Goal: Task Accomplishment & Management: Manage account settings

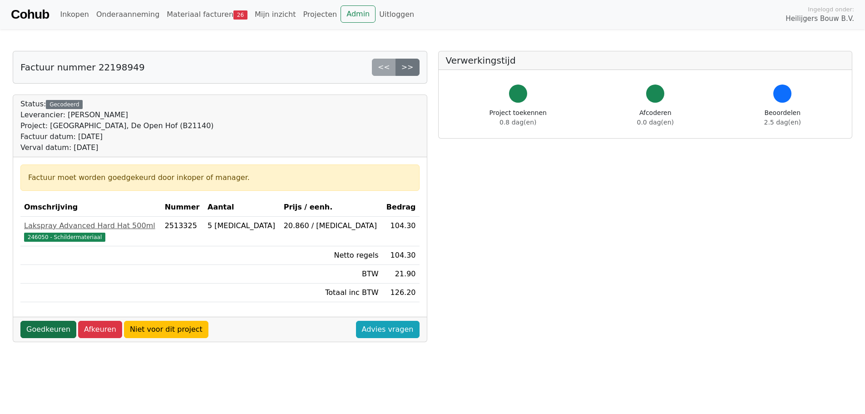
click at [39, 332] on link "Goedkeuren" at bounding box center [48, 329] width 56 height 17
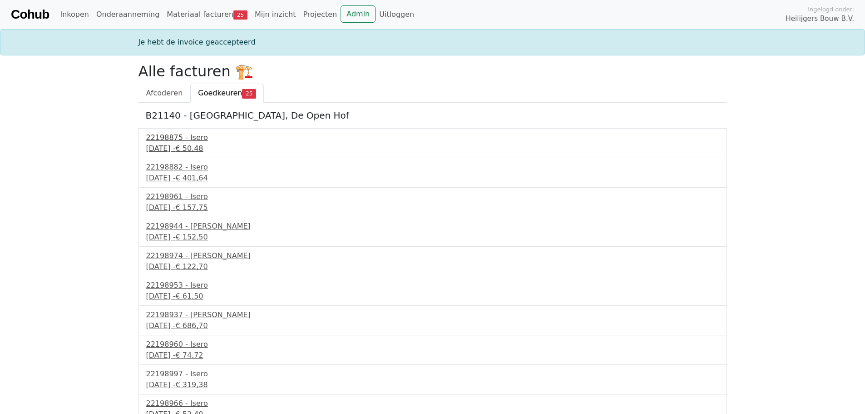
click at [181, 138] on div "22198875 - Isero" at bounding box center [432, 137] width 573 height 11
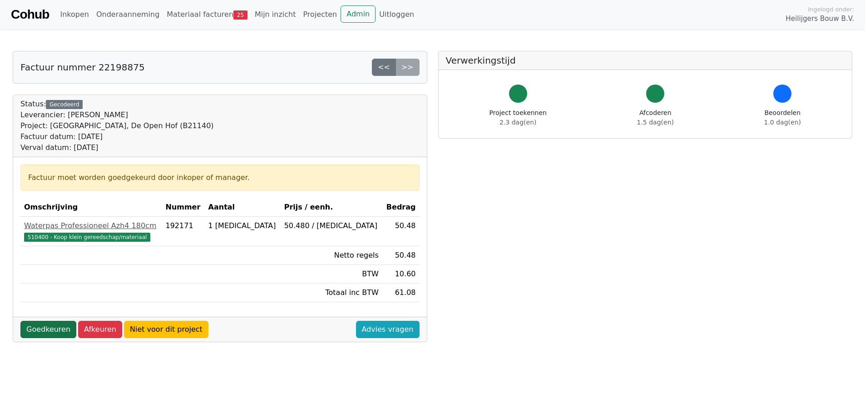
click at [51, 327] on link "Goedkeuren" at bounding box center [48, 329] width 56 height 17
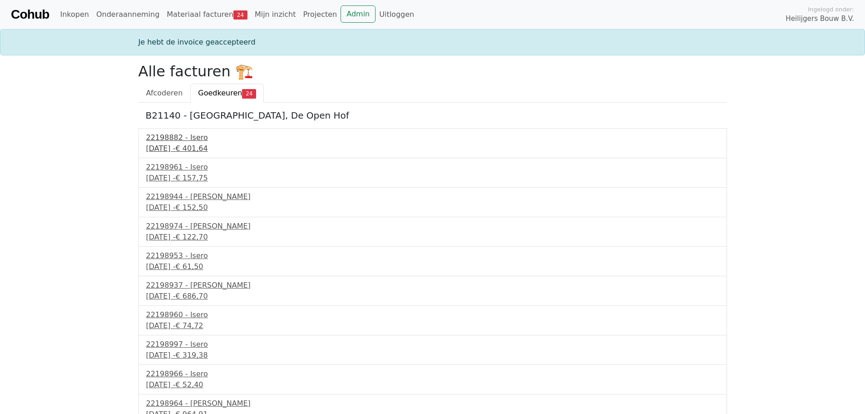
click at [175, 138] on div "22198882 - Isero" at bounding box center [432, 137] width 573 height 11
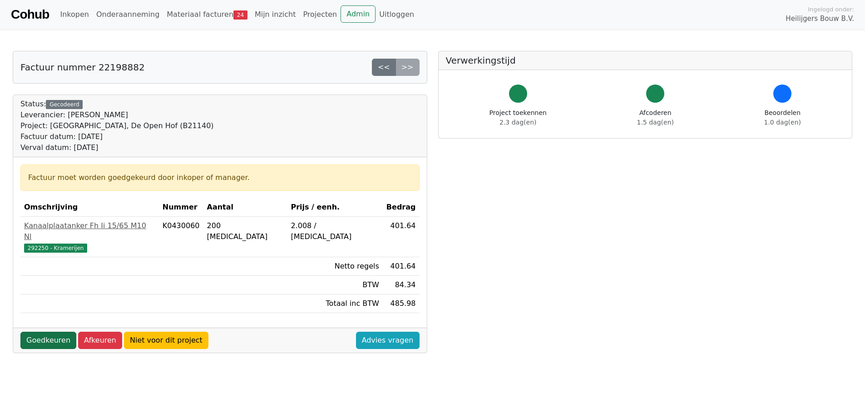
click at [49, 332] on link "Goedkeuren" at bounding box center [48, 340] width 56 height 17
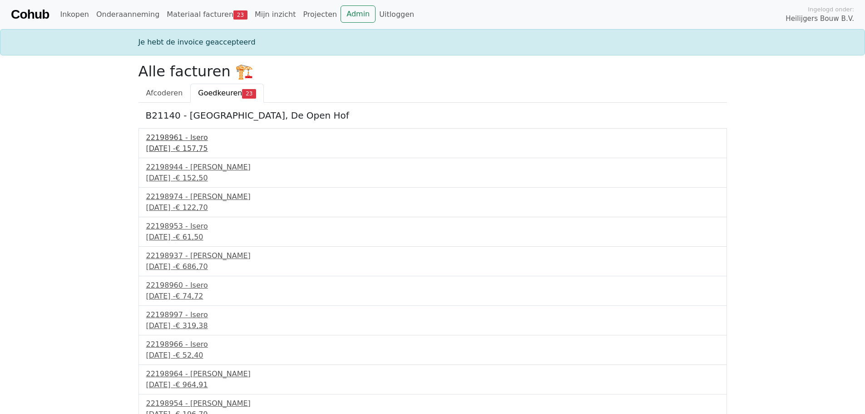
click at [190, 144] on div "9 september 2025 - € 157,75" at bounding box center [432, 148] width 573 height 11
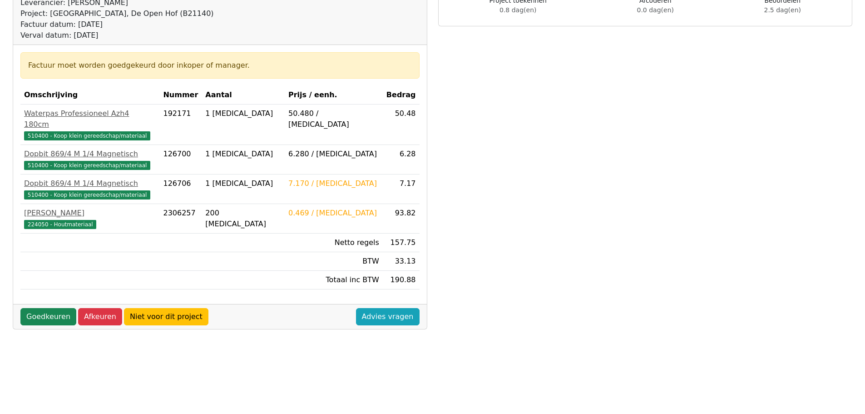
scroll to position [136, 0]
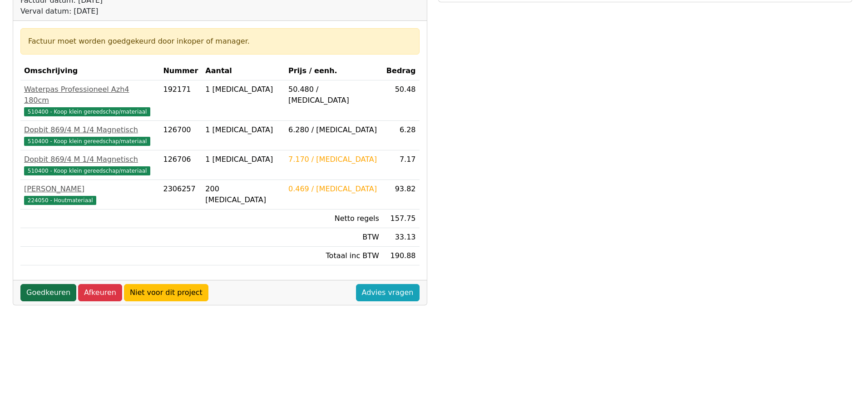
click at [46, 284] on link "Goedkeuren" at bounding box center [48, 292] width 56 height 17
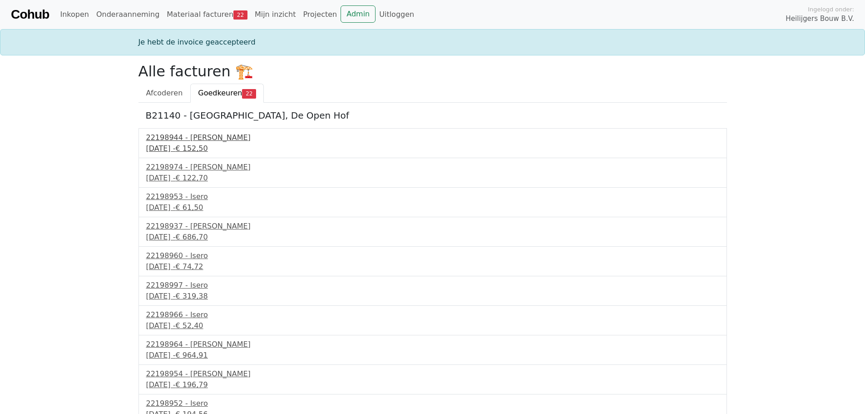
click at [178, 141] on div "22198944 - [PERSON_NAME]" at bounding box center [432, 137] width 573 height 11
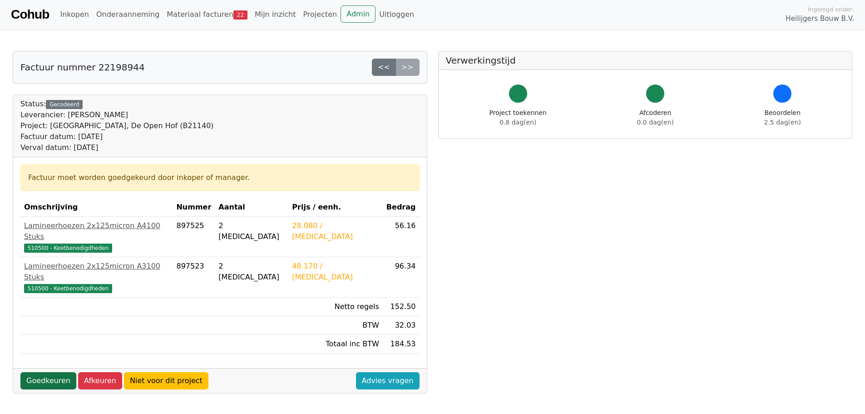
click at [50, 372] on link "Goedkeuren" at bounding box center [48, 380] width 56 height 17
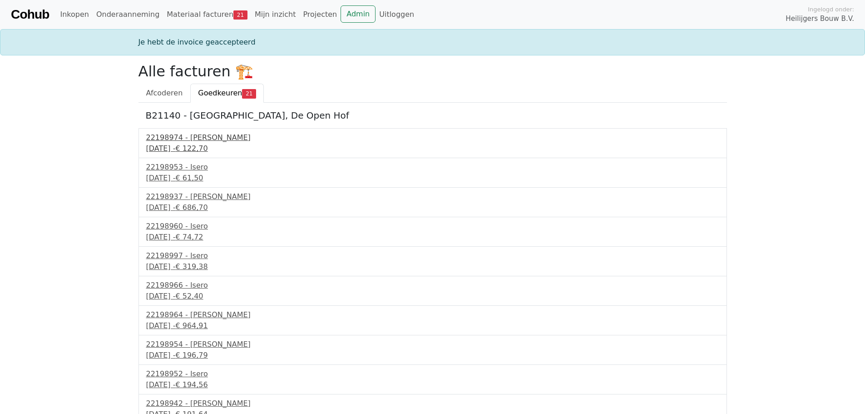
click at [174, 142] on div "22198974 - Isero" at bounding box center [432, 137] width 573 height 11
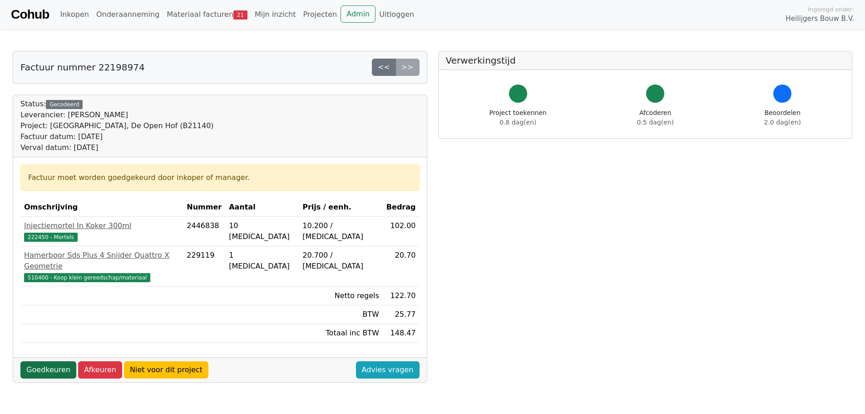
click at [45, 361] on link "Goedkeuren" at bounding box center [48, 369] width 56 height 17
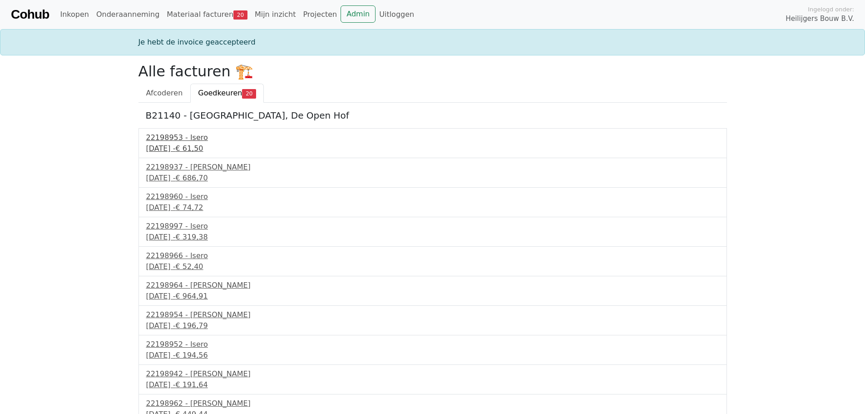
click at [164, 143] on div "[DATE] - € 61,50" at bounding box center [432, 148] width 573 height 11
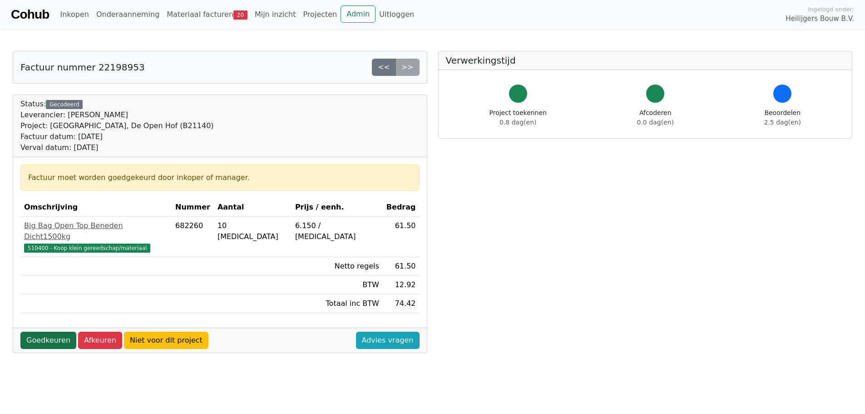
click at [50, 332] on link "Goedkeuren" at bounding box center [48, 340] width 56 height 17
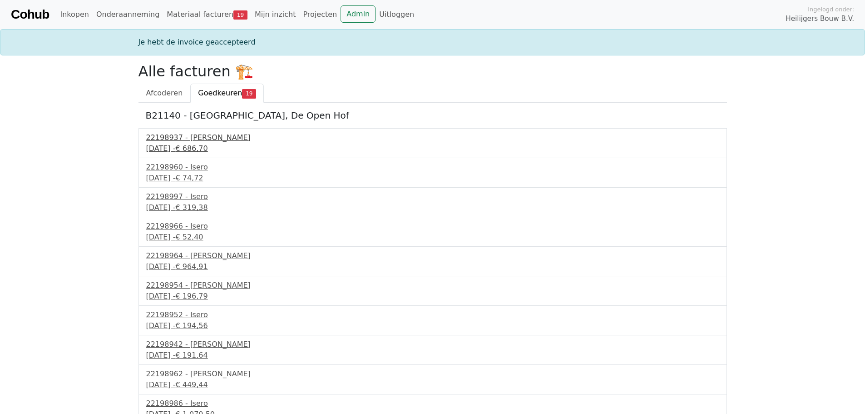
click at [171, 142] on div "22198937 - [PERSON_NAME]" at bounding box center [432, 137] width 573 height 11
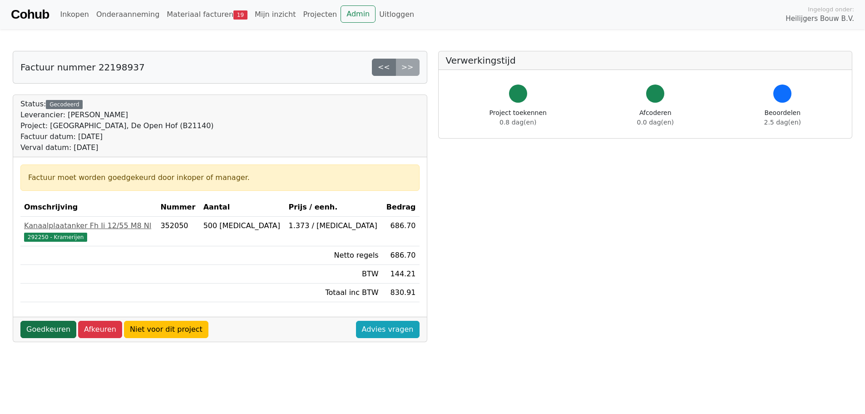
click at [44, 328] on link "Goedkeuren" at bounding box center [48, 329] width 56 height 17
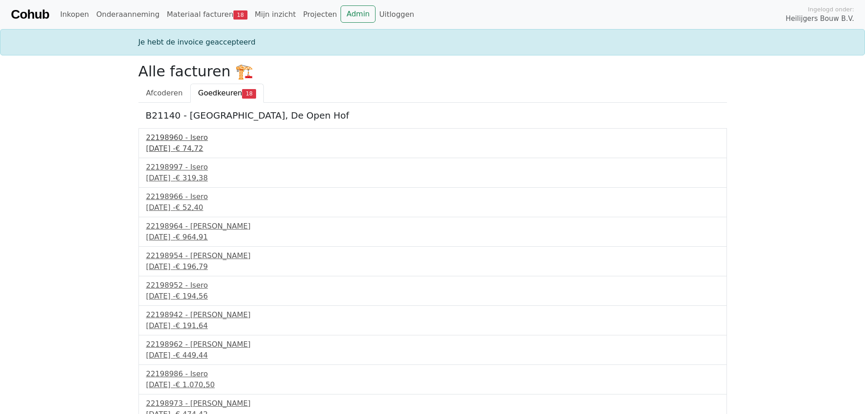
click at [188, 146] on div "9 september 2025 - € 74,72" at bounding box center [432, 148] width 573 height 11
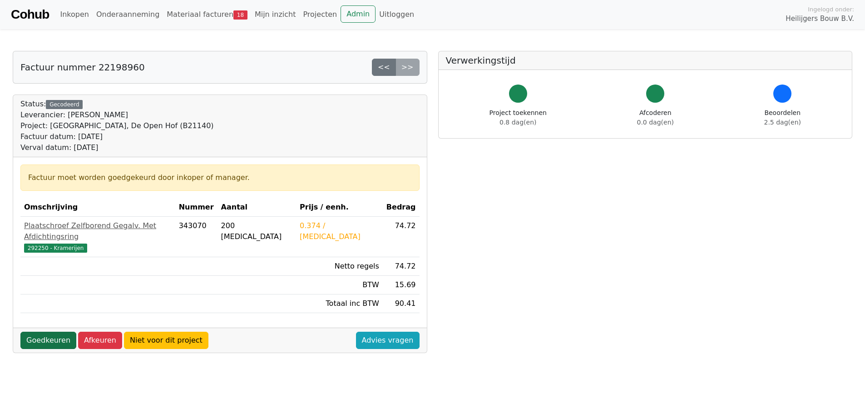
click at [56, 332] on link "Goedkeuren" at bounding box center [48, 340] width 56 height 17
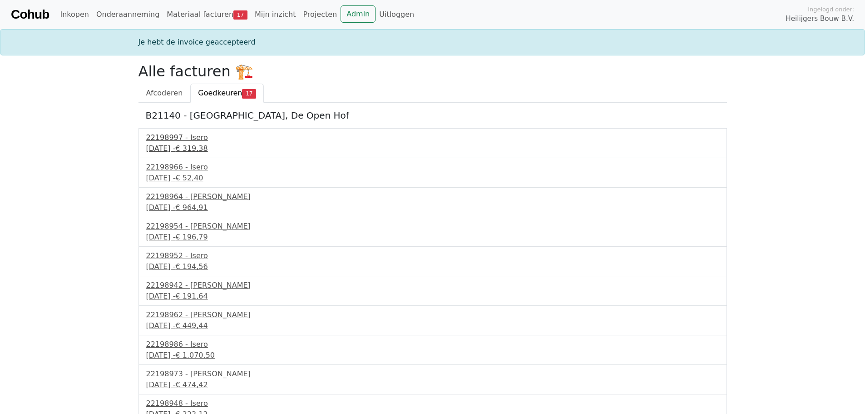
click at [185, 147] on div "[DATE] - € 319,38" at bounding box center [432, 148] width 573 height 11
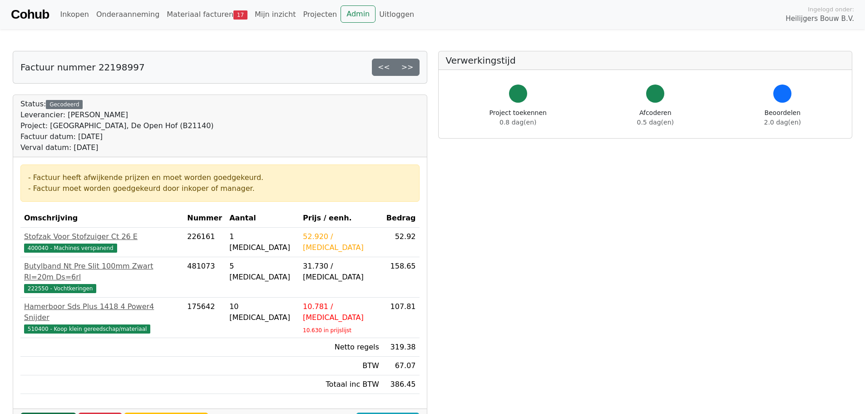
click at [48, 412] on link "Goedkeuren" at bounding box center [48, 420] width 56 height 17
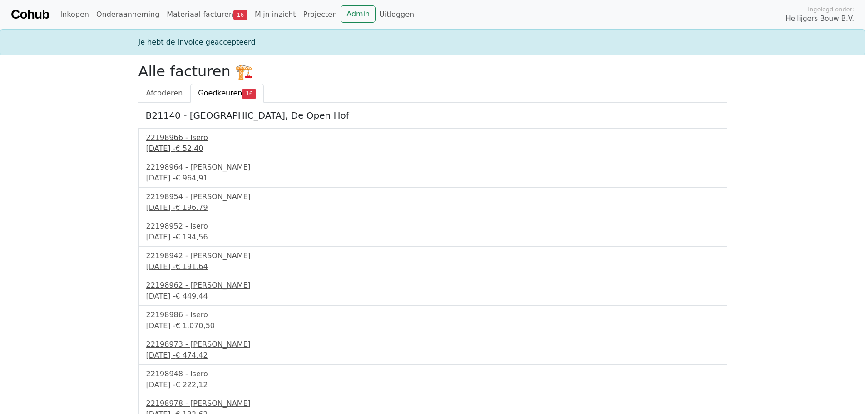
click at [178, 144] on div "[DATE] - € 52,40" at bounding box center [432, 148] width 573 height 11
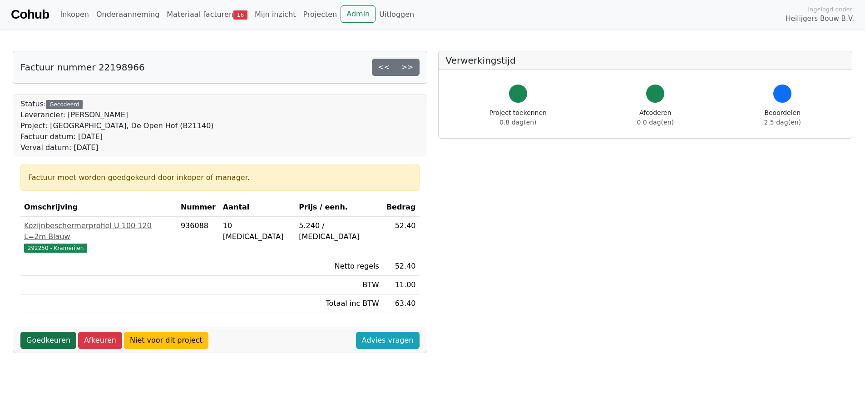
click at [50, 332] on link "Goedkeuren" at bounding box center [48, 340] width 56 height 17
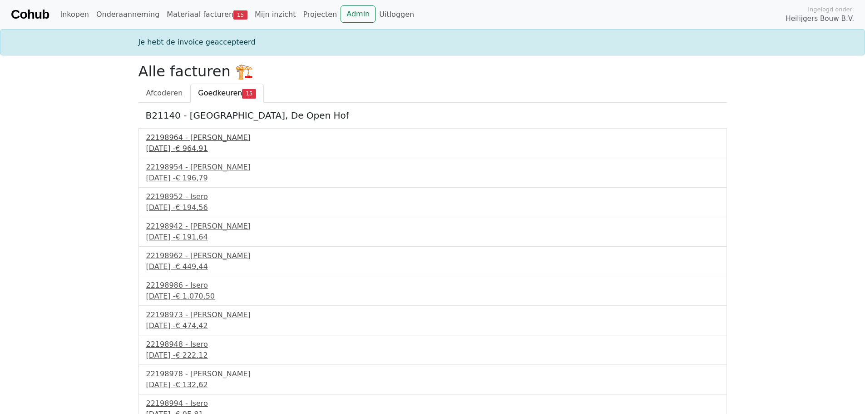
click at [192, 146] on div "[DATE] - € 964,91" at bounding box center [432, 148] width 573 height 11
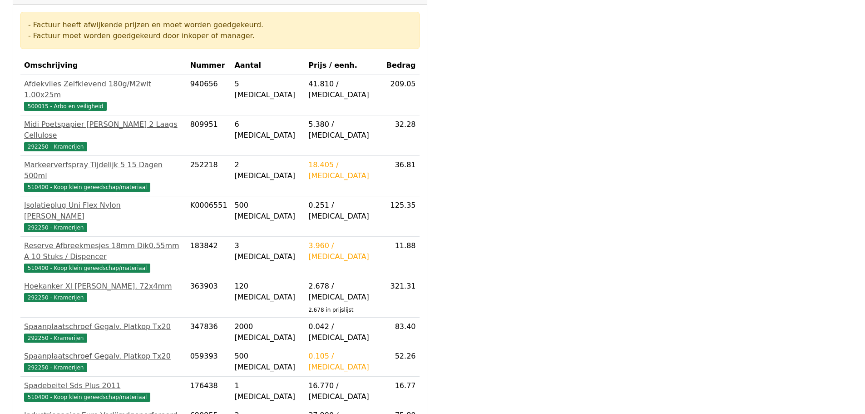
scroll to position [182, 0]
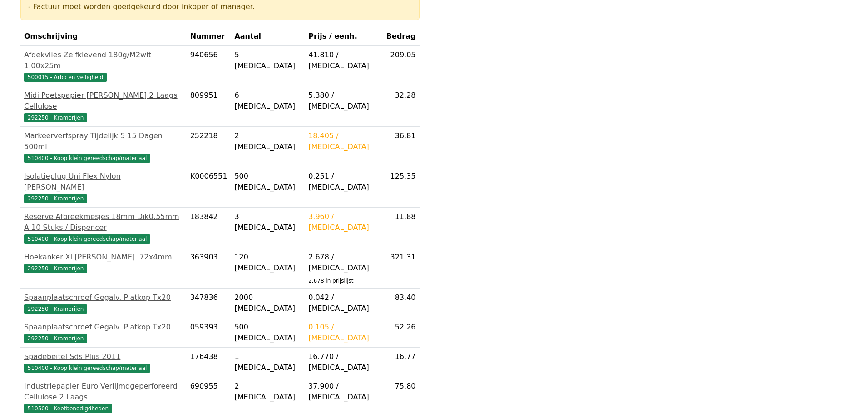
click at [63, 113] on span "292250 - Kramerijen" at bounding box center [55, 117] width 63 height 9
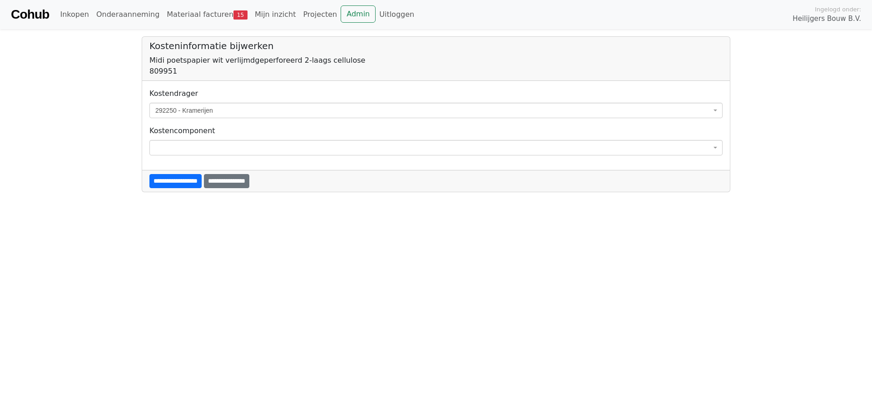
click at [224, 112] on span "292250 - Kramerijen" at bounding box center [433, 110] width 556 height 9
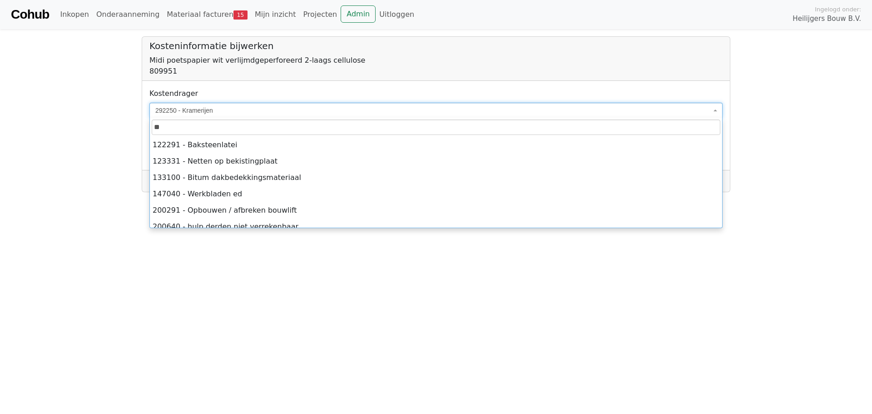
type input "***"
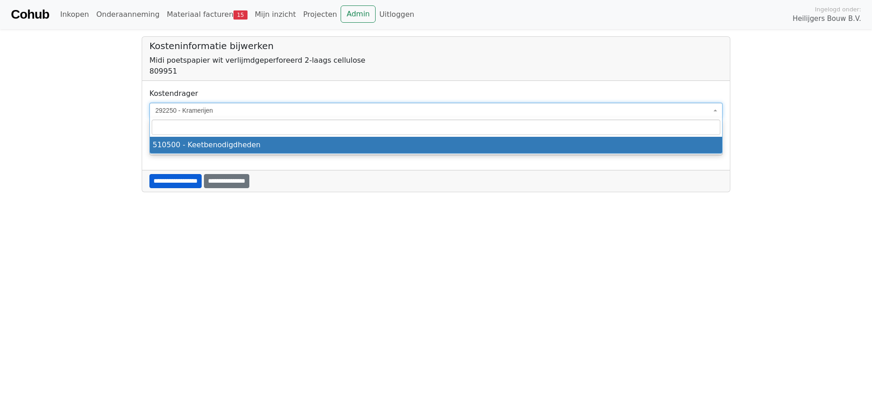
click at [197, 184] on input "**********" at bounding box center [175, 181] width 52 height 14
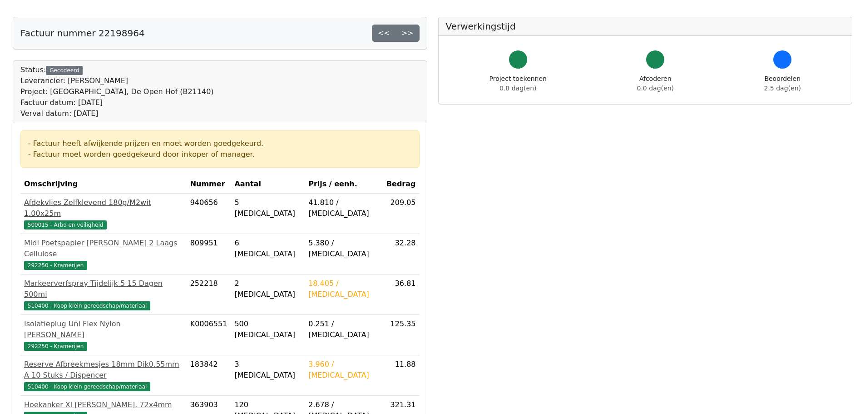
scroll to position [45, 0]
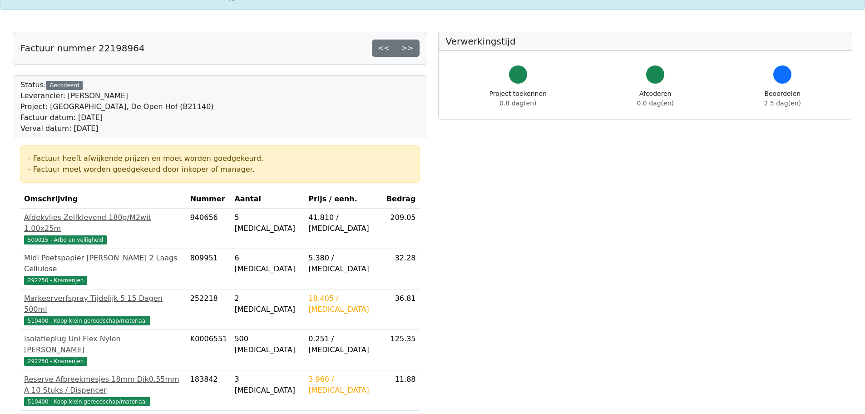
click at [59, 276] on span "292250 - Kramerijen" at bounding box center [55, 280] width 63 height 9
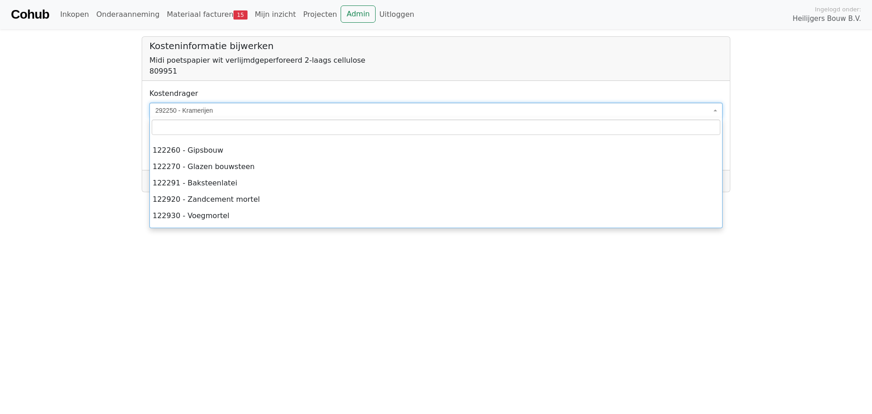
click at [216, 108] on span "292250 - Kramerijen" at bounding box center [433, 110] width 556 height 9
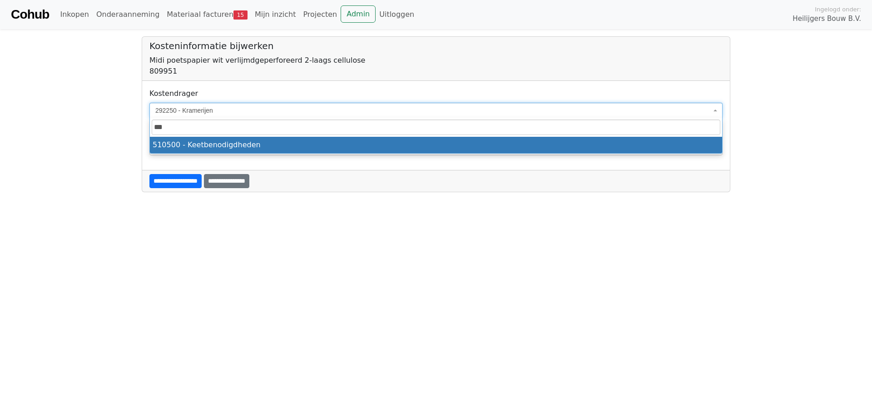
type input "***"
select select "****"
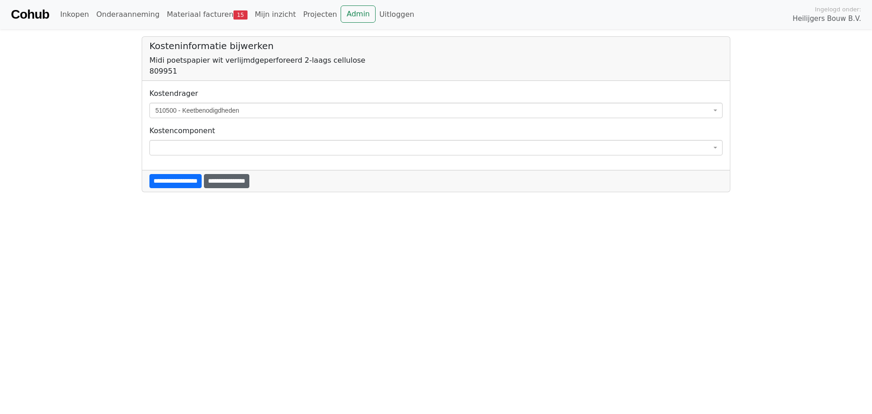
click at [244, 181] on input "**********" at bounding box center [226, 181] width 45 height 14
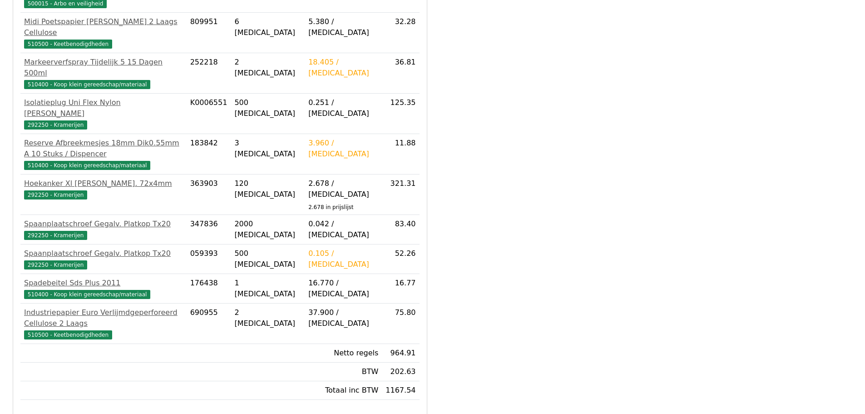
scroll to position [286, 0]
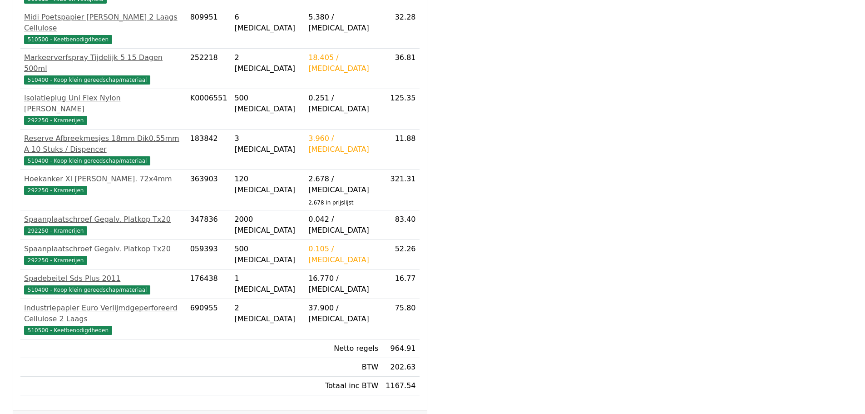
click at [54, 413] on link "Goedkeuren" at bounding box center [48, 422] width 56 height 17
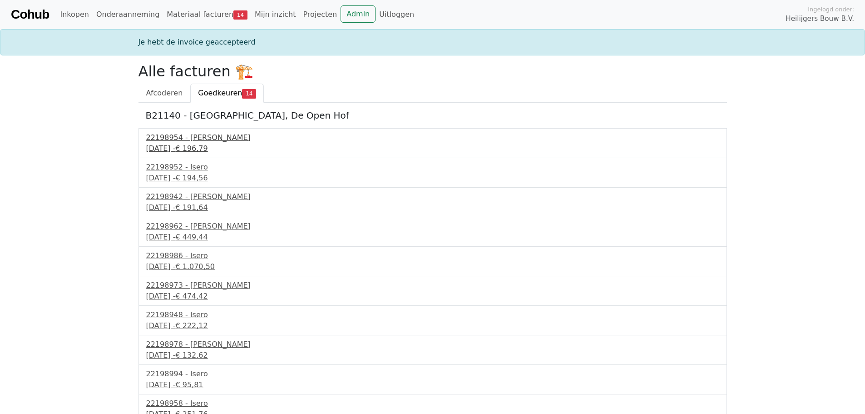
click at [198, 146] on div "9 september 2025 - € 196,79" at bounding box center [432, 148] width 573 height 11
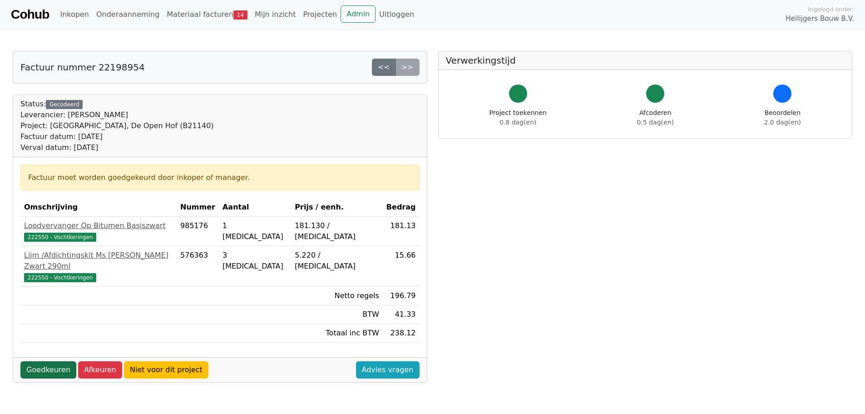
click at [47, 361] on link "Goedkeuren" at bounding box center [48, 369] width 56 height 17
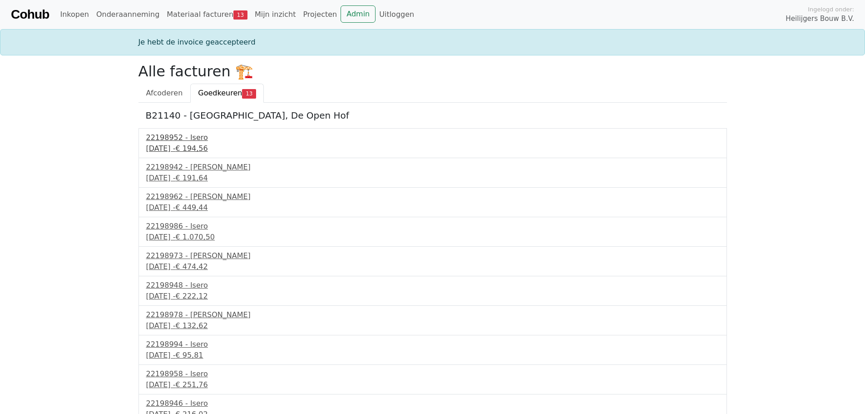
click at [174, 141] on div "22198952 - Isero" at bounding box center [432, 137] width 573 height 11
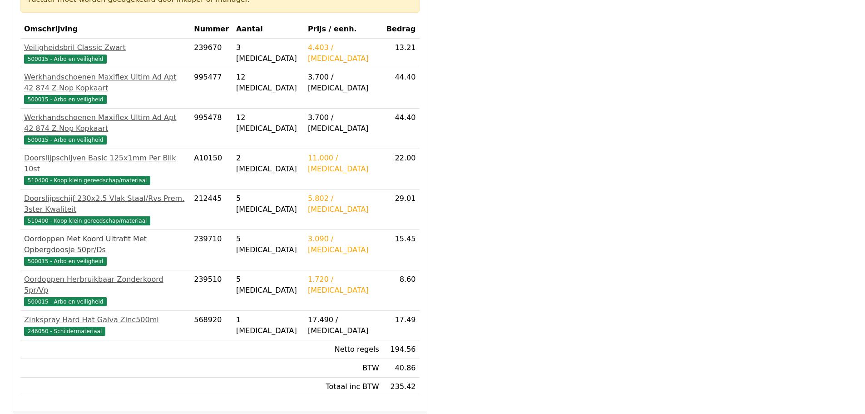
scroll to position [182, 0]
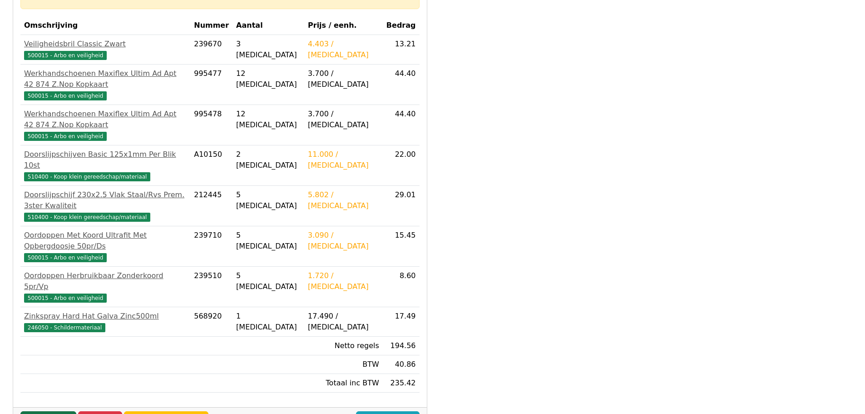
click at [47, 411] on link "Goedkeuren" at bounding box center [48, 419] width 56 height 17
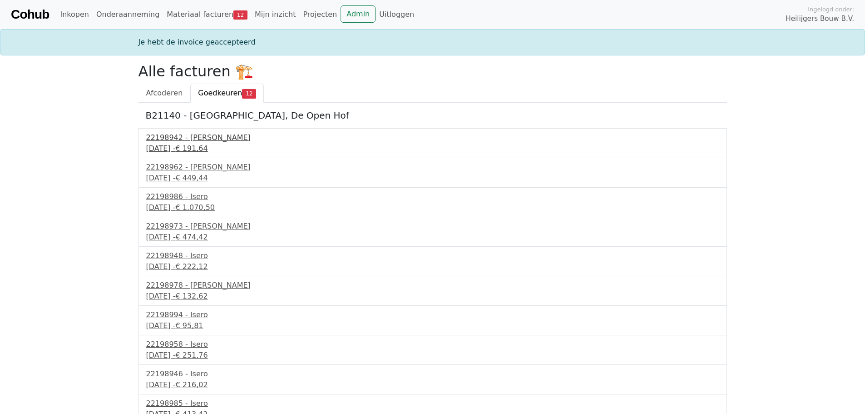
click at [166, 142] on div "22198942 - [PERSON_NAME]" at bounding box center [432, 137] width 573 height 11
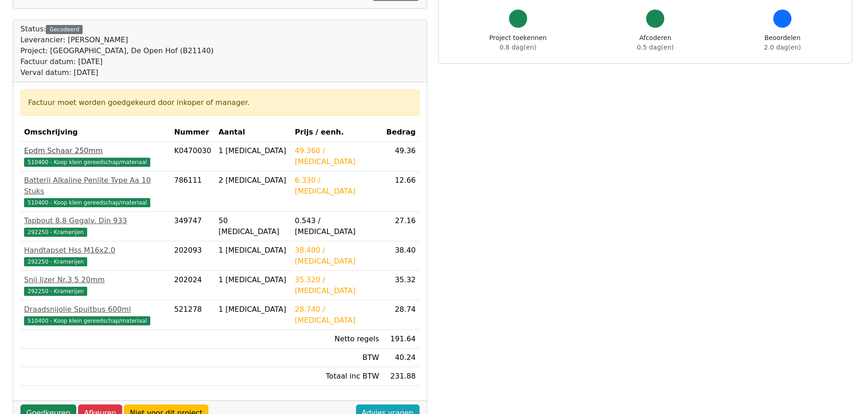
scroll to position [91, 0]
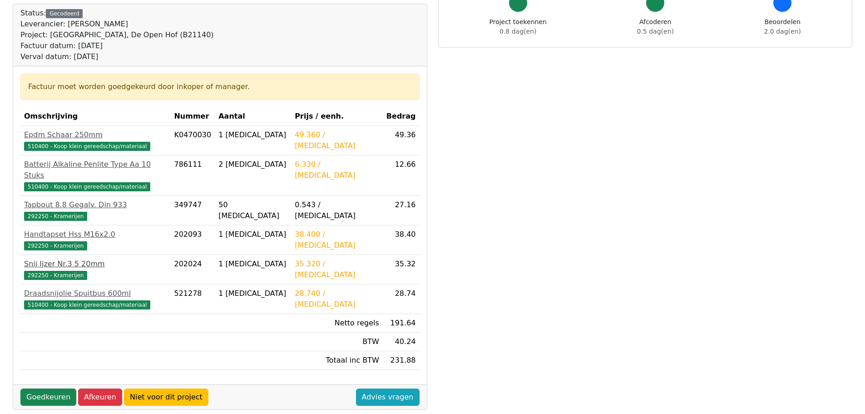
click at [65, 271] on span "292250 - Kramerijen" at bounding box center [55, 275] width 63 height 9
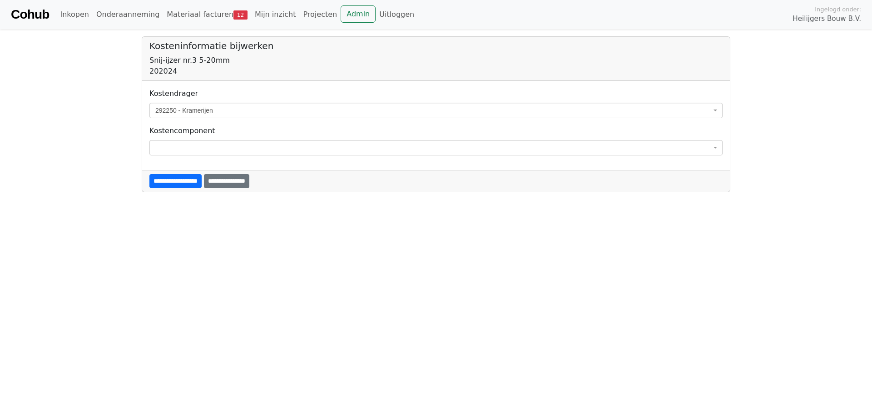
click at [184, 109] on span "292250 - Kramerijen" at bounding box center [433, 110] width 556 height 9
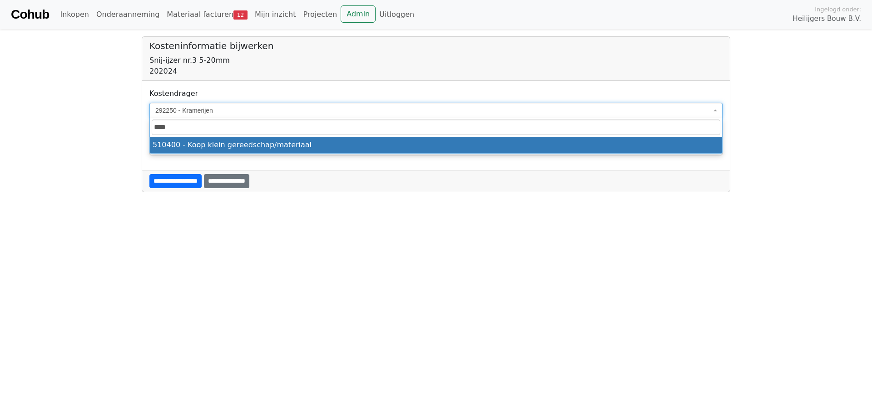
type input "****"
select select "****"
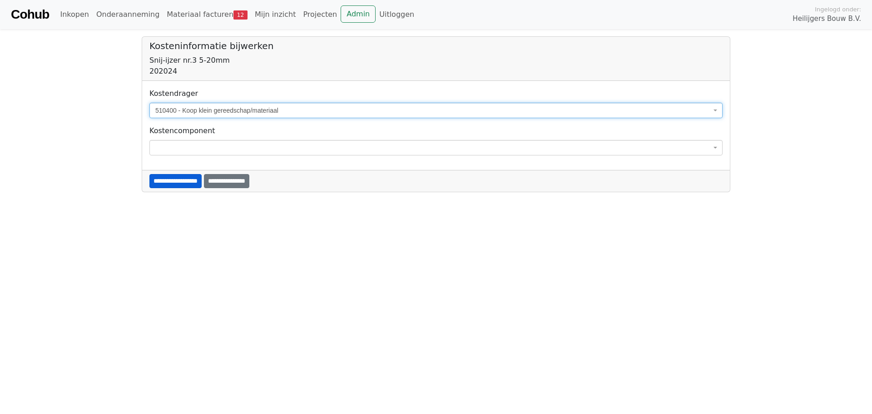
click at [200, 182] on input "**********" at bounding box center [175, 181] width 52 height 14
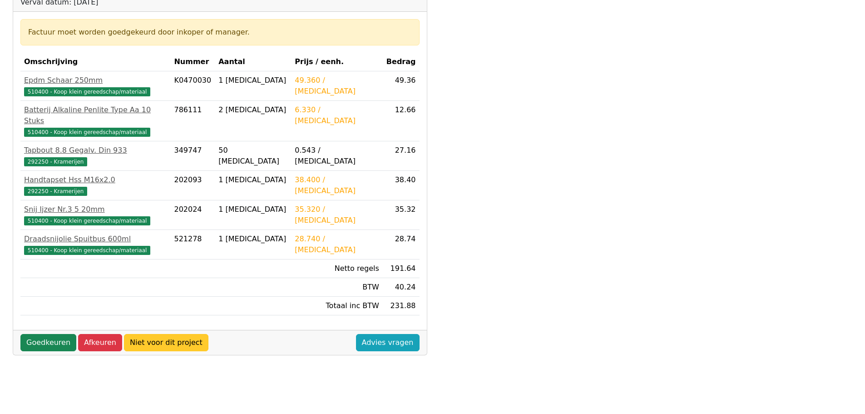
scroll to position [182, 0]
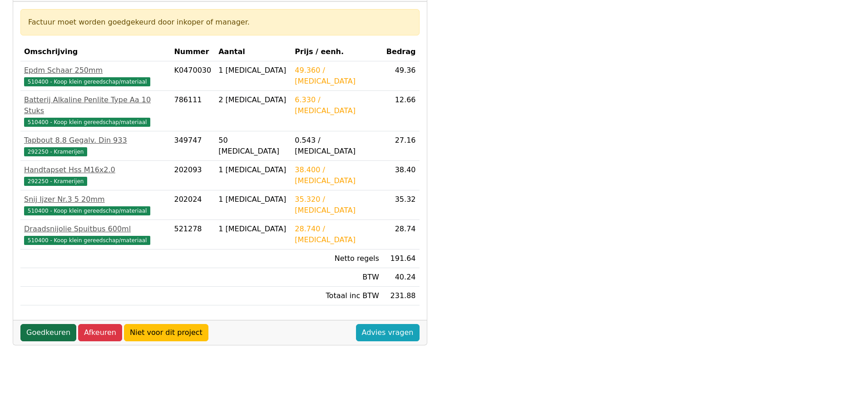
click at [50, 324] on link "Goedkeuren" at bounding box center [48, 332] width 56 height 17
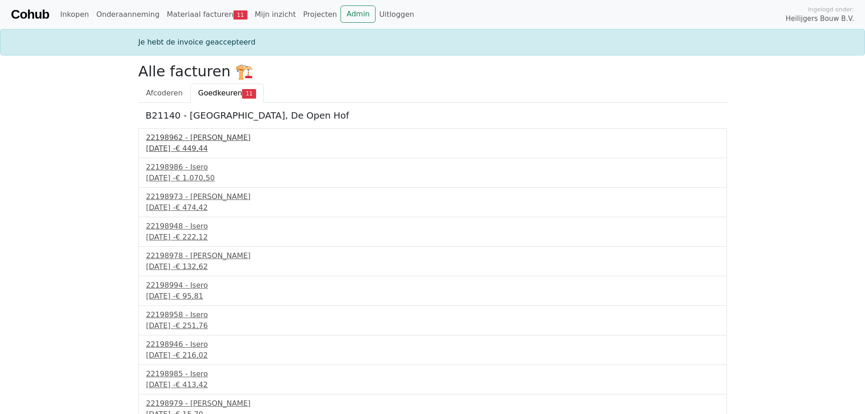
click at [187, 145] on div "[DATE] - € 449,44" at bounding box center [432, 148] width 573 height 11
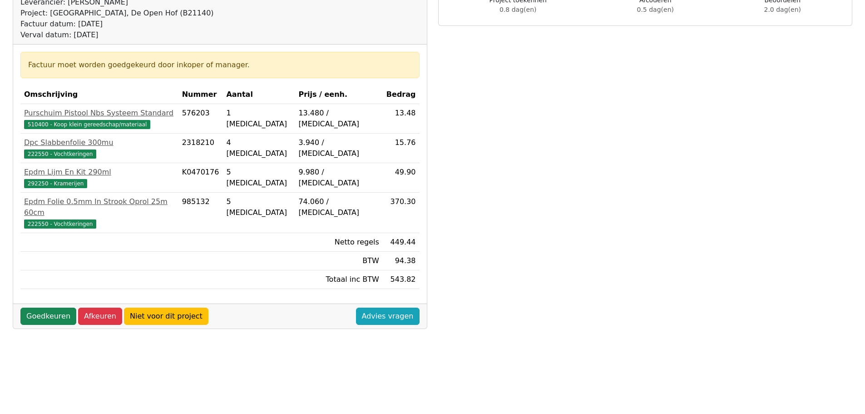
scroll to position [136, 0]
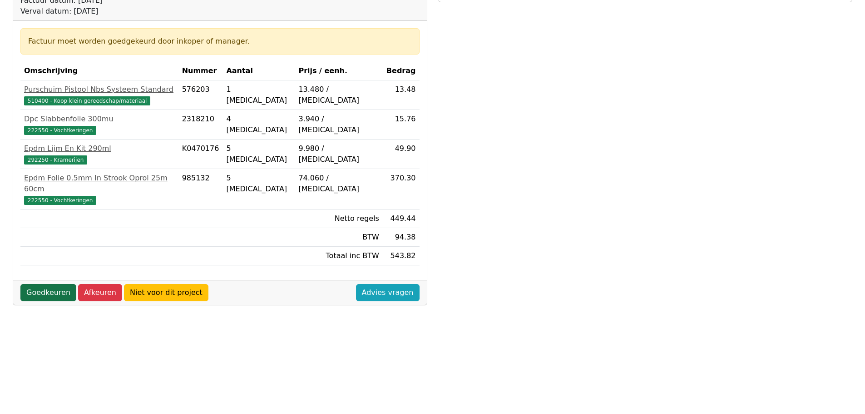
click at [39, 284] on link "Goedkeuren" at bounding box center [48, 292] width 56 height 17
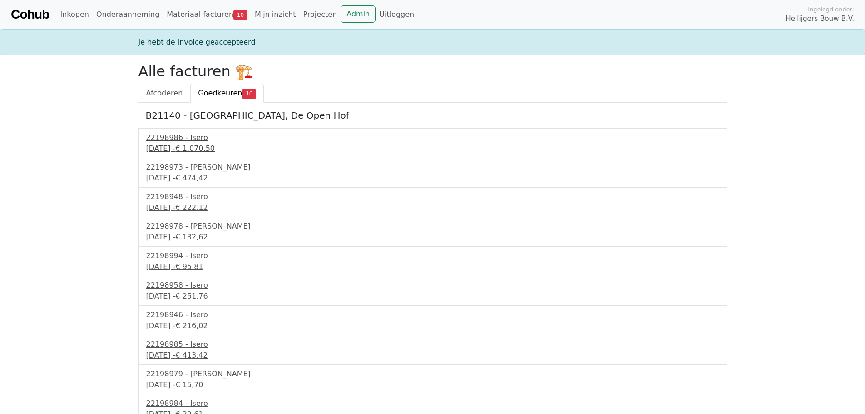
click at [164, 137] on div "22198986 - Isero" at bounding box center [432, 137] width 573 height 11
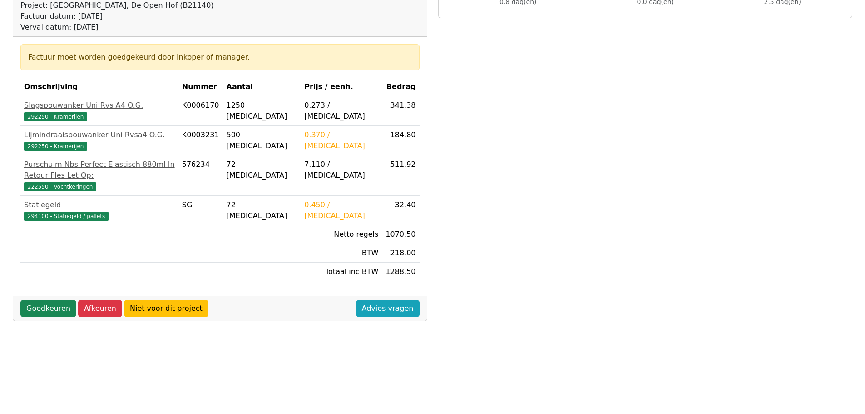
scroll to position [136, 0]
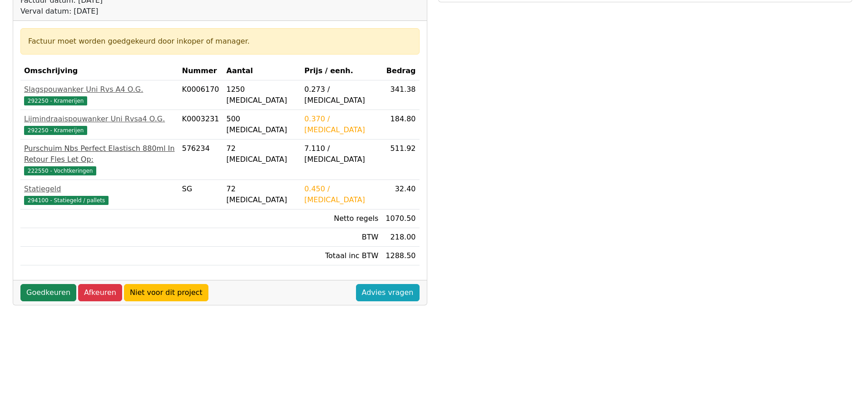
click at [74, 166] on span "222550 - Vochtkeringen" at bounding box center [60, 170] width 72 height 9
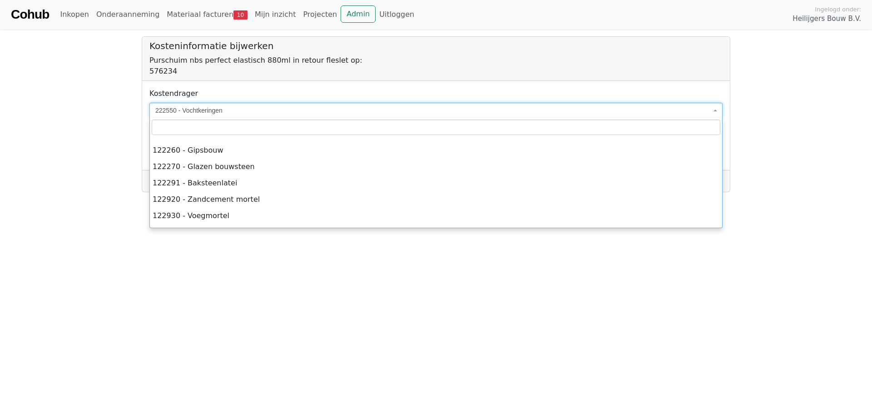
click at [208, 110] on span "222550 - Vochtkeringen" at bounding box center [433, 110] width 556 height 9
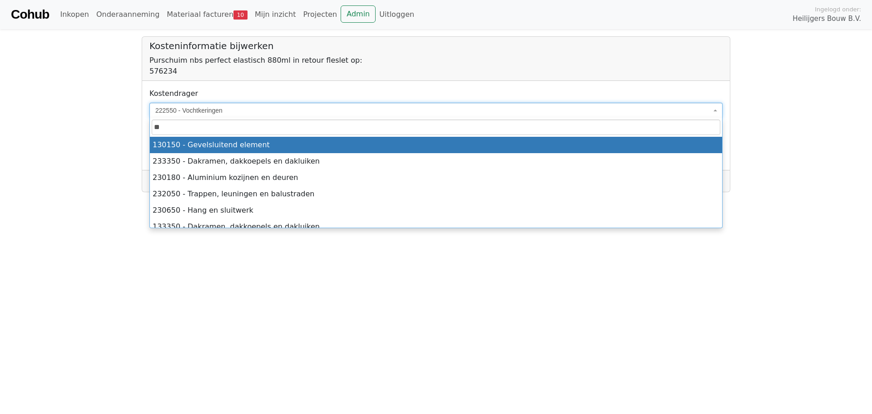
type input "*"
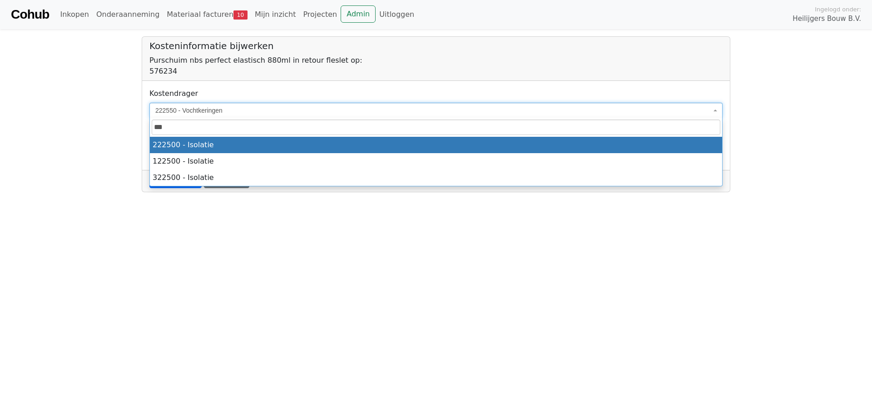
type input "***"
select select "****"
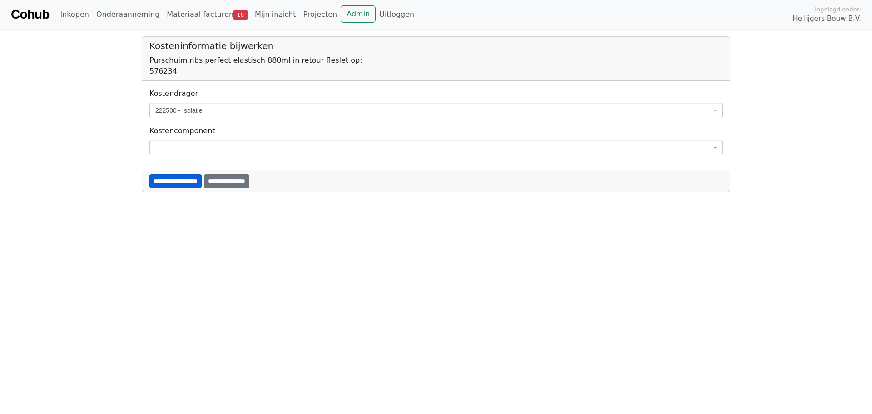
click at [194, 182] on input "**********" at bounding box center [175, 181] width 52 height 14
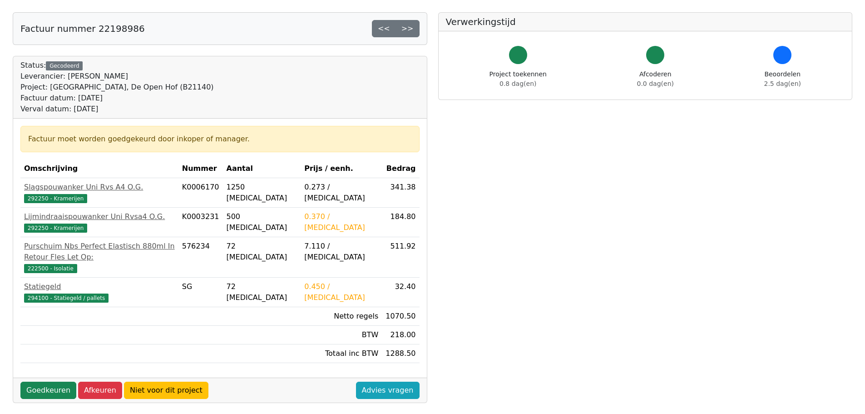
scroll to position [91, 0]
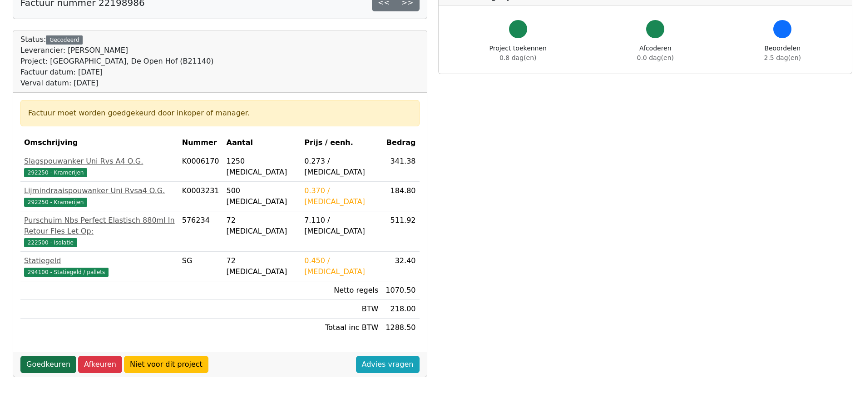
click at [46, 356] on link "Goedkeuren" at bounding box center [48, 364] width 56 height 17
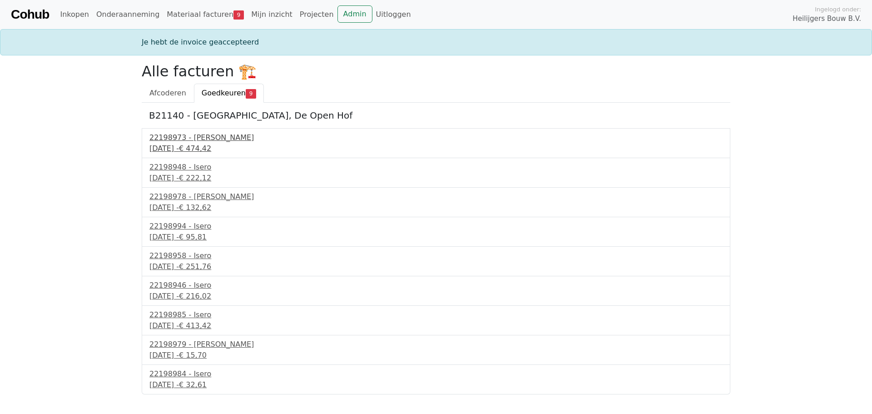
click at [180, 143] on div "22198973 - [PERSON_NAME]" at bounding box center [435, 137] width 573 height 11
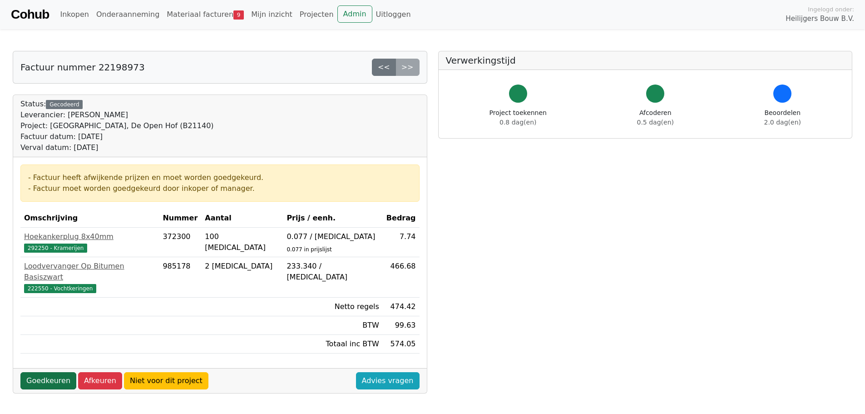
click at [50, 372] on link "Goedkeuren" at bounding box center [48, 380] width 56 height 17
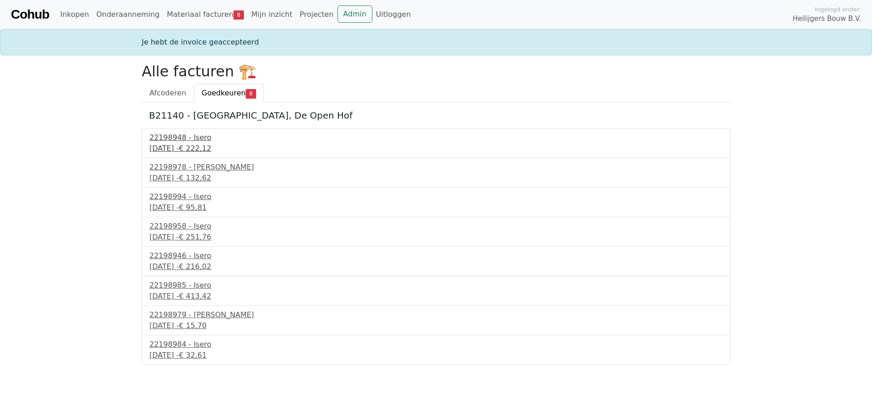
click at [179, 144] on div "[DATE] - € 222,12" at bounding box center [435, 148] width 573 height 11
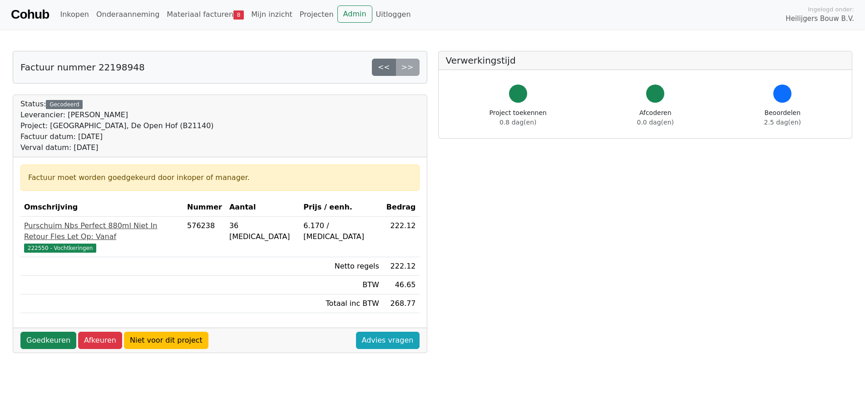
click at [73, 243] on span "222550 - Vochtkeringen" at bounding box center [60, 247] width 72 height 9
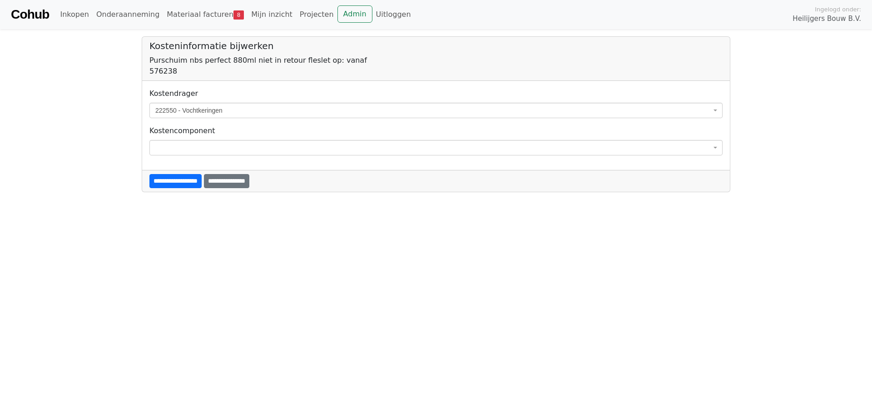
click at [186, 106] on span "222550 - Vochtkeringen" at bounding box center [433, 110] width 556 height 9
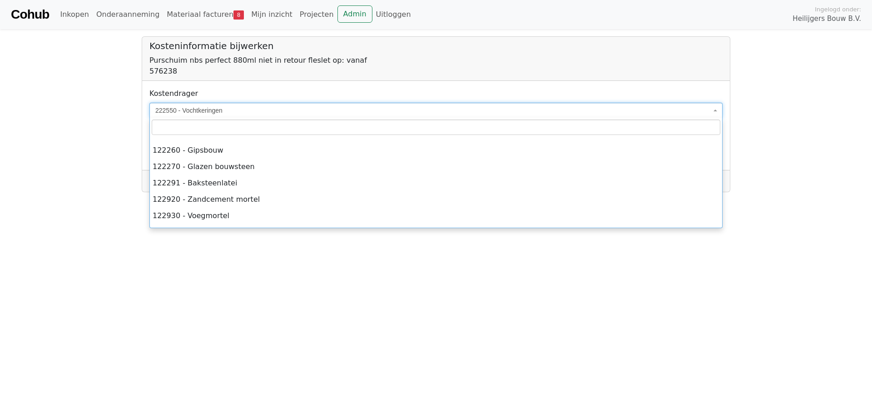
scroll to position [2311, 0]
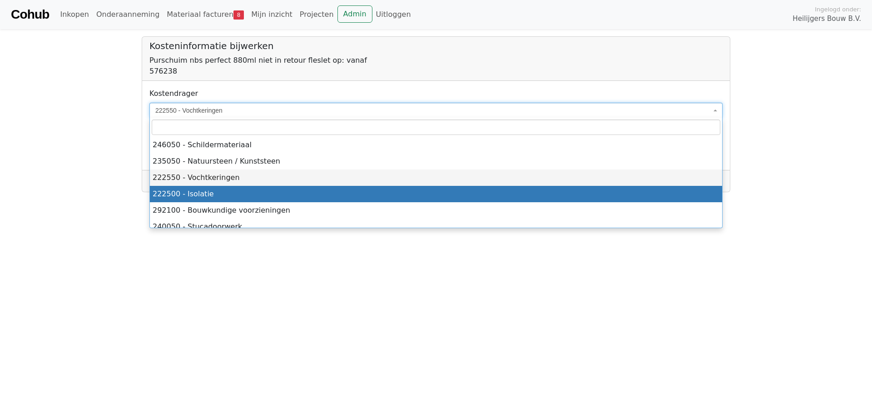
select select "****"
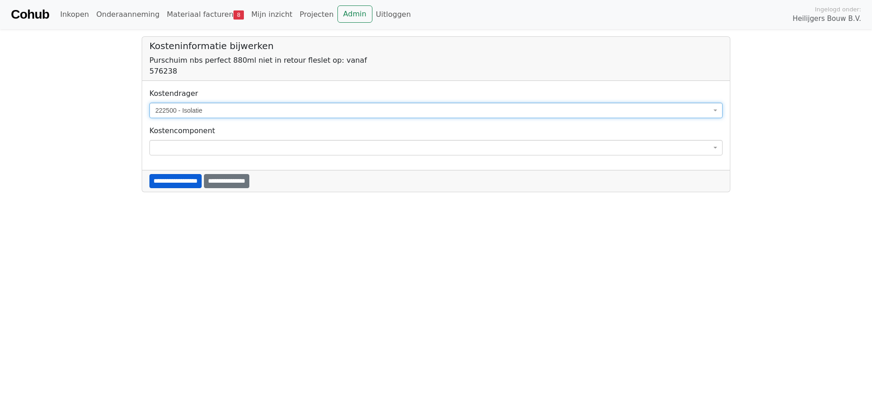
click at [192, 181] on input "**********" at bounding box center [175, 181] width 52 height 14
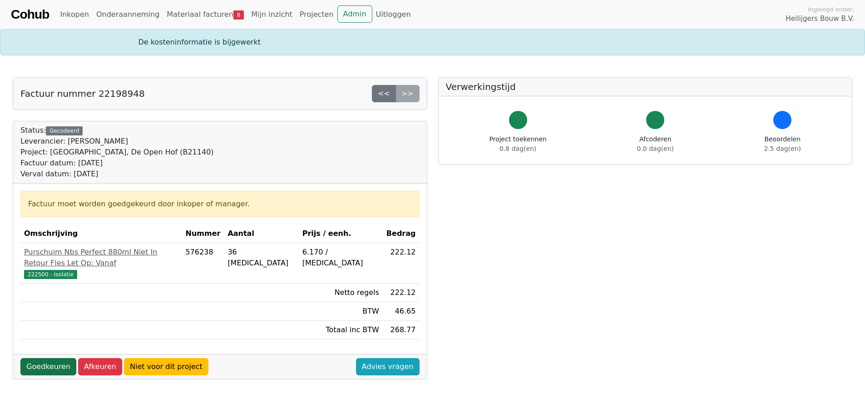
click at [53, 358] on link "Goedkeuren" at bounding box center [48, 366] width 56 height 17
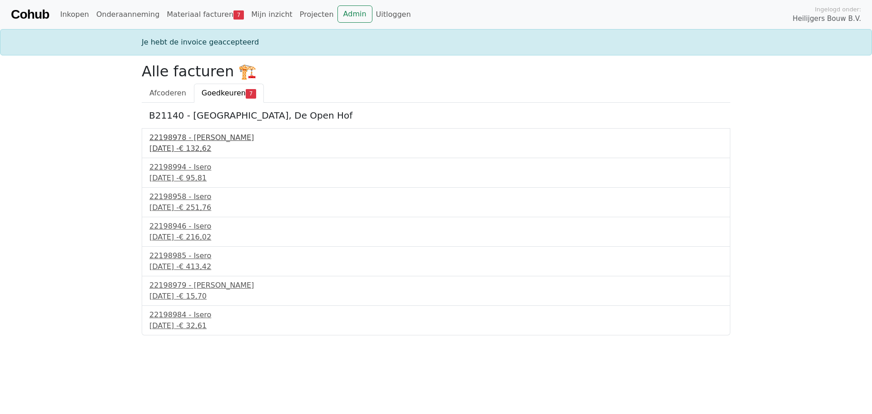
click at [186, 138] on div "22198978 - Isero" at bounding box center [435, 137] width 573 height 11
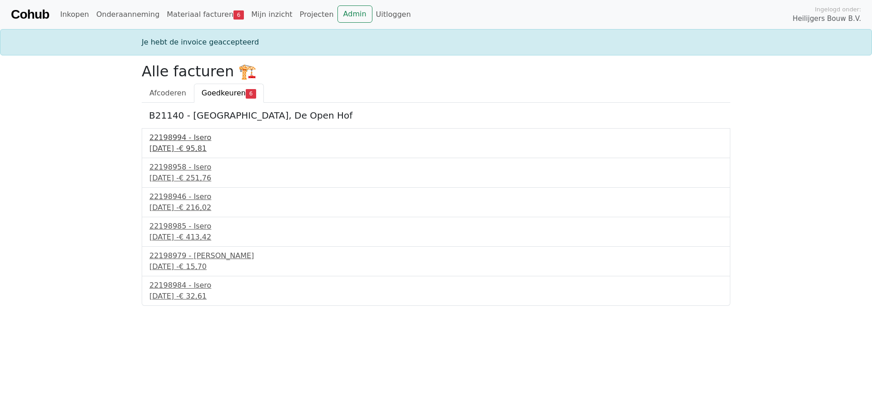
click at [190, 138] on div "22198994 - Isero" at bounding box center [435, 137] width 573 height 11
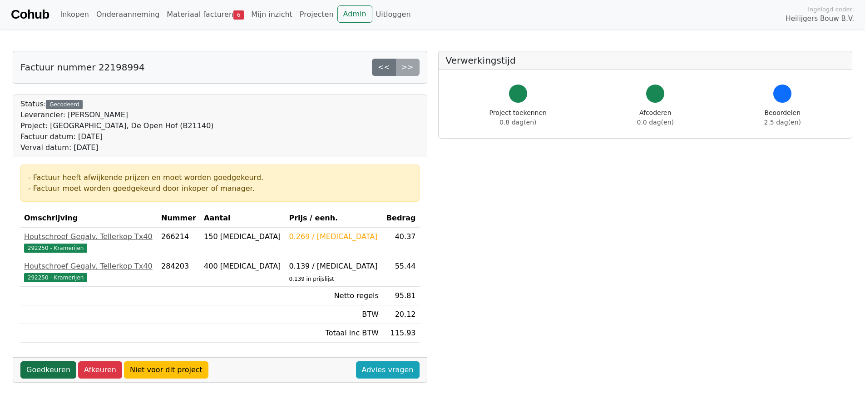
click at [58, 367] on link "Goedkeuren" at bounding box center [48, 369] width 56 height 17
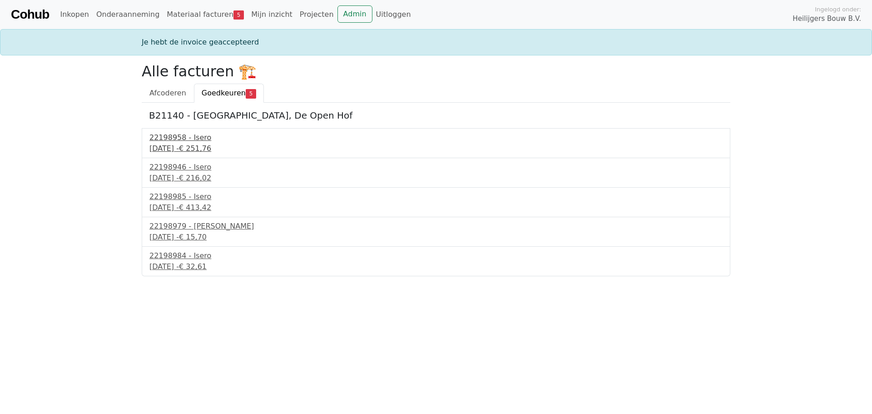
click at [173, 146] on div "[DATE] - € 251,76" at bounding box center [435, 148] width 573 height 11
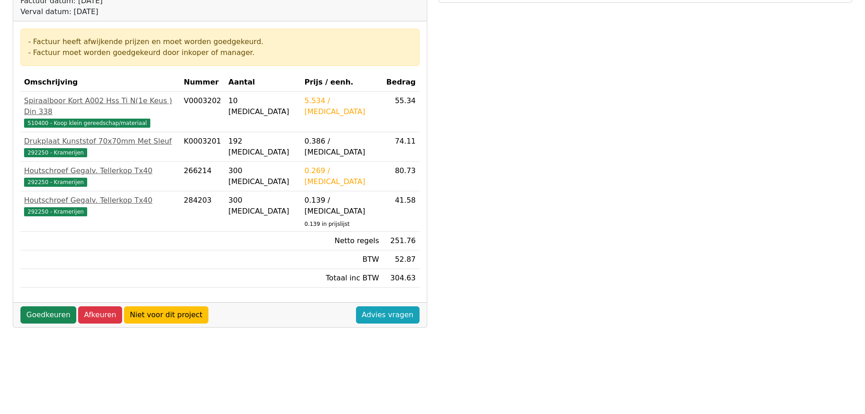
scroll to position [136, 0]
click at [52, 306] on link "Goedkeuren" at bounding box center [48, 314] width 56 height 17
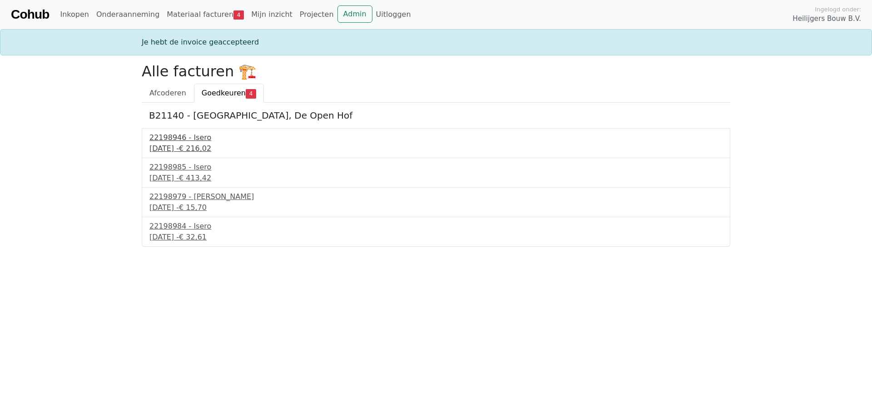
click at [175, 139] on div "22198946 - Isero" at bounding box center [435, 137] width 573 height 11
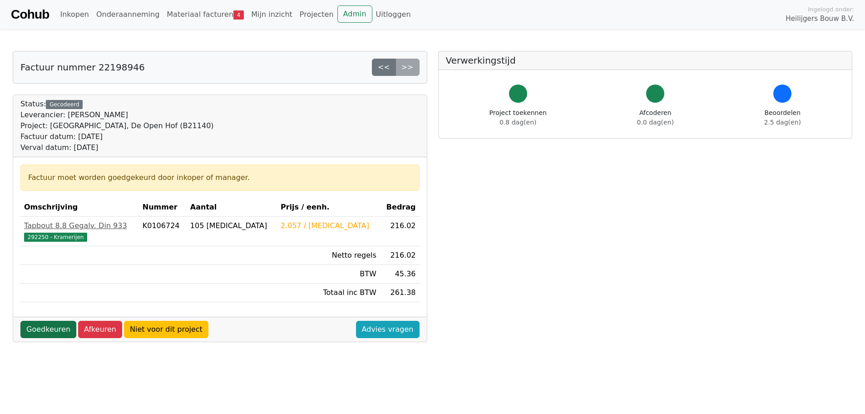
click at [48, 329] on link "Goedkeuren" at bounding box center [48, 329] width 56 height 17
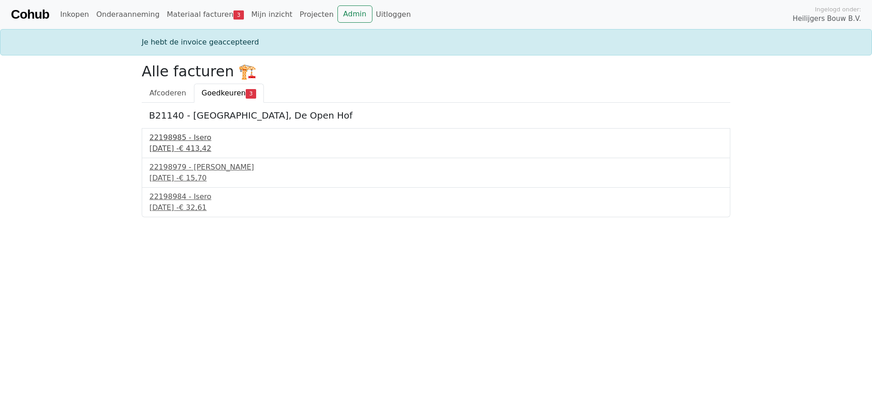
click at [181, 139] on div "22198985 - Isero" at bounding box center [435, 137] width 573 height 11
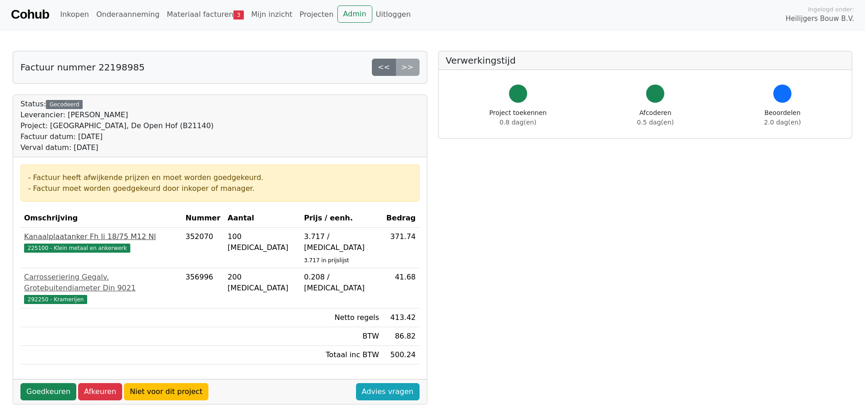
click at [78, 247] on span "225100 - Klein metaal en ankerwerk" at bounding box center [77, 247] width 106 height 9
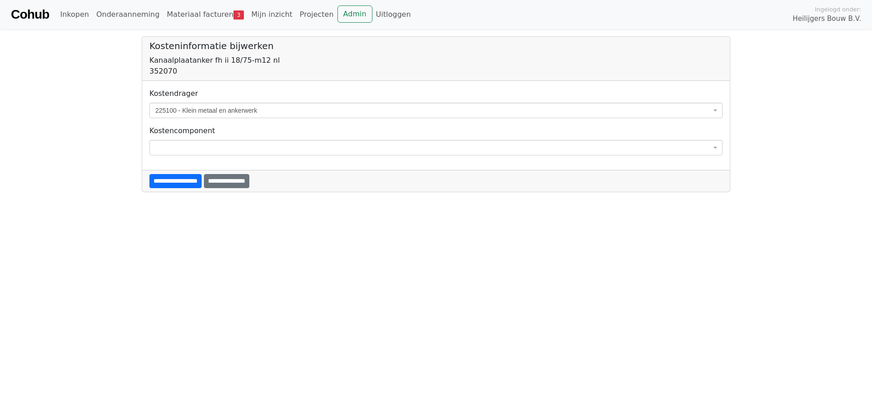
click at [179, 109] on span "225100 - Klein metaal en ankerwerk" at bounding box center [433, 110] width 556 height 9
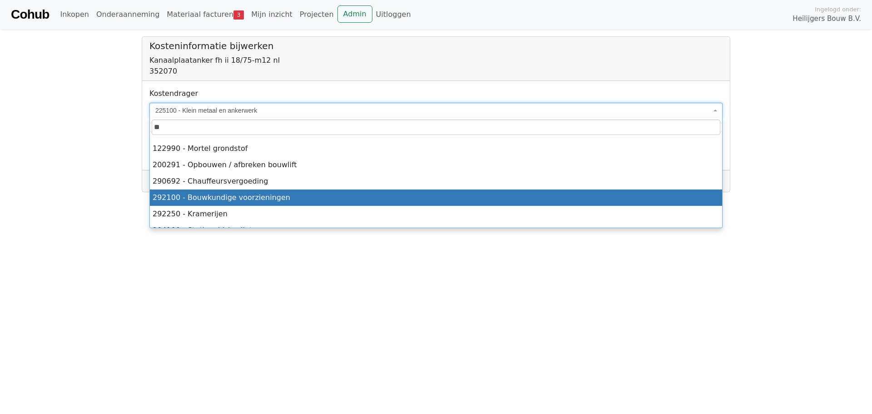
scroll to position [73, 0]
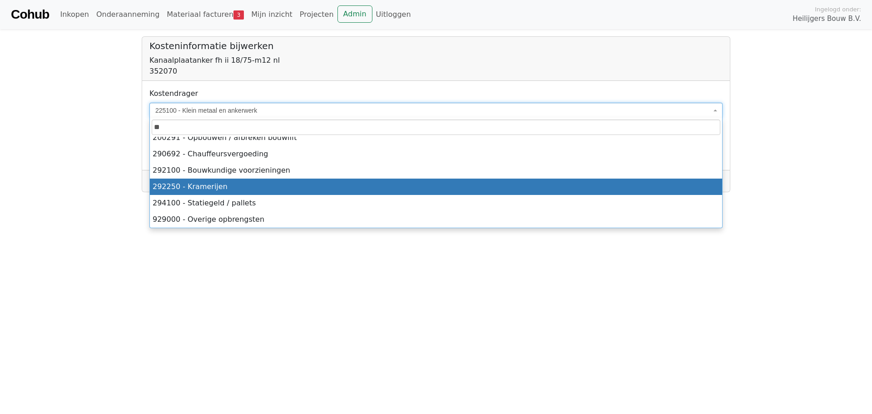
type input "**"
select select "****"
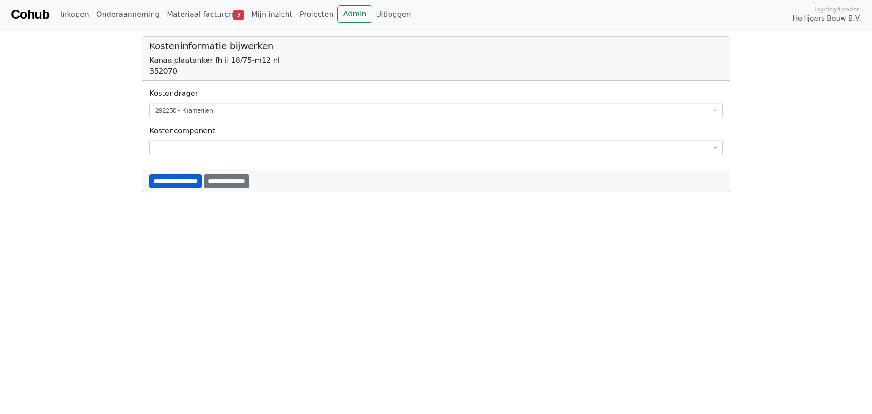
click at [189, 183] on input "**********" at bounding box center [175, 181] width 52 height 14
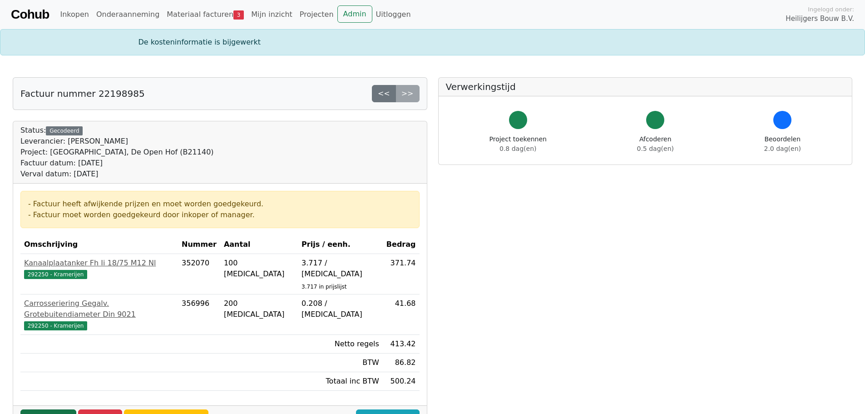
click at [56, 409] on link "Goedkeuren" at bounding box center [48, 417] width 56 height 17
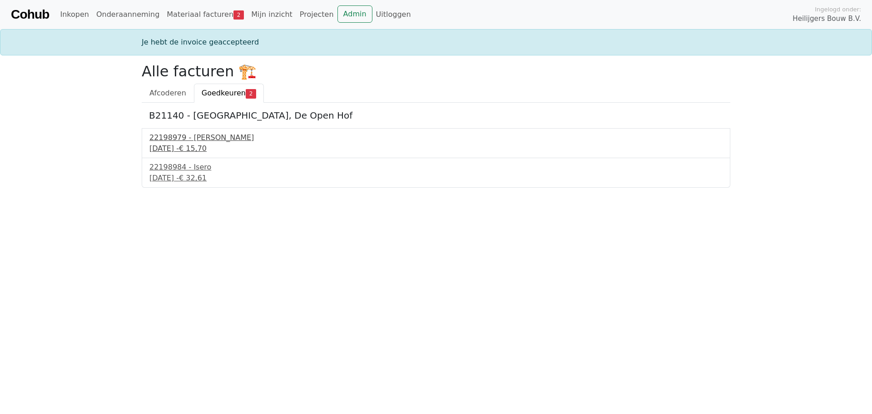
click at [185, 141] on div "22198979 - [PERSON_NAME]" at bounding box center [435, 137] width 573 height 11
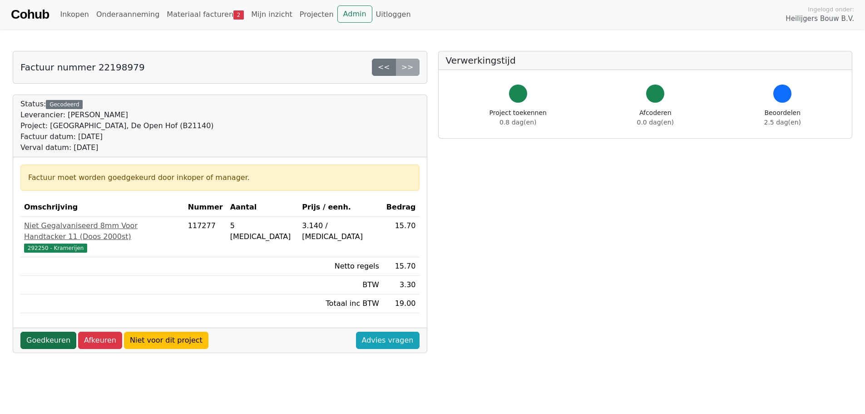
click at [45, 332] on link "Goedkeuren" at bounding box center [48, 340] width 56 height 17
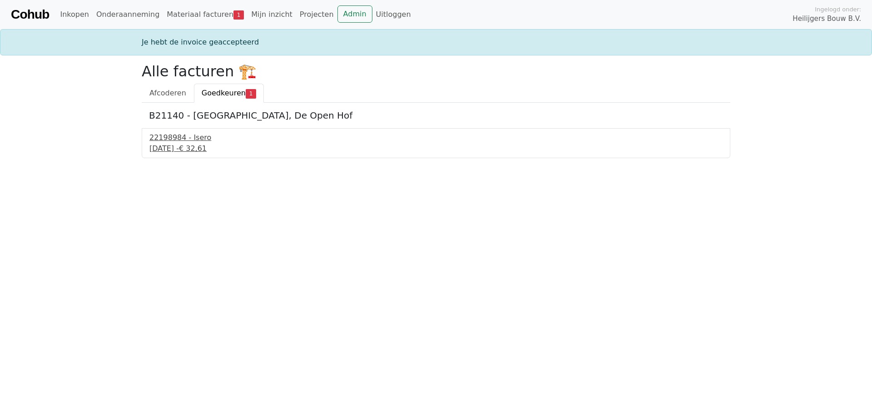
click at [170, 140] on div "22198984 - Isero" at bounding box center [435, 137] width 573 height 11
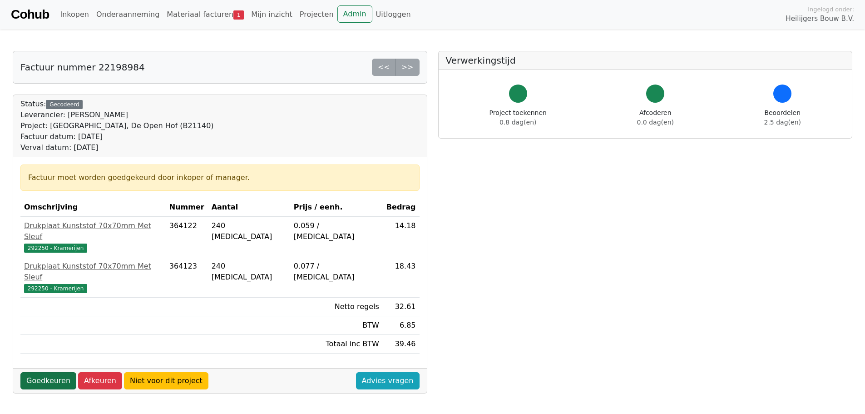
click at [47, 372] on link "Goedkeuren" at bounding box center [48, 380] width 56 height 17
